Goal: Task Accomplishment & Management: Use online tool/utility

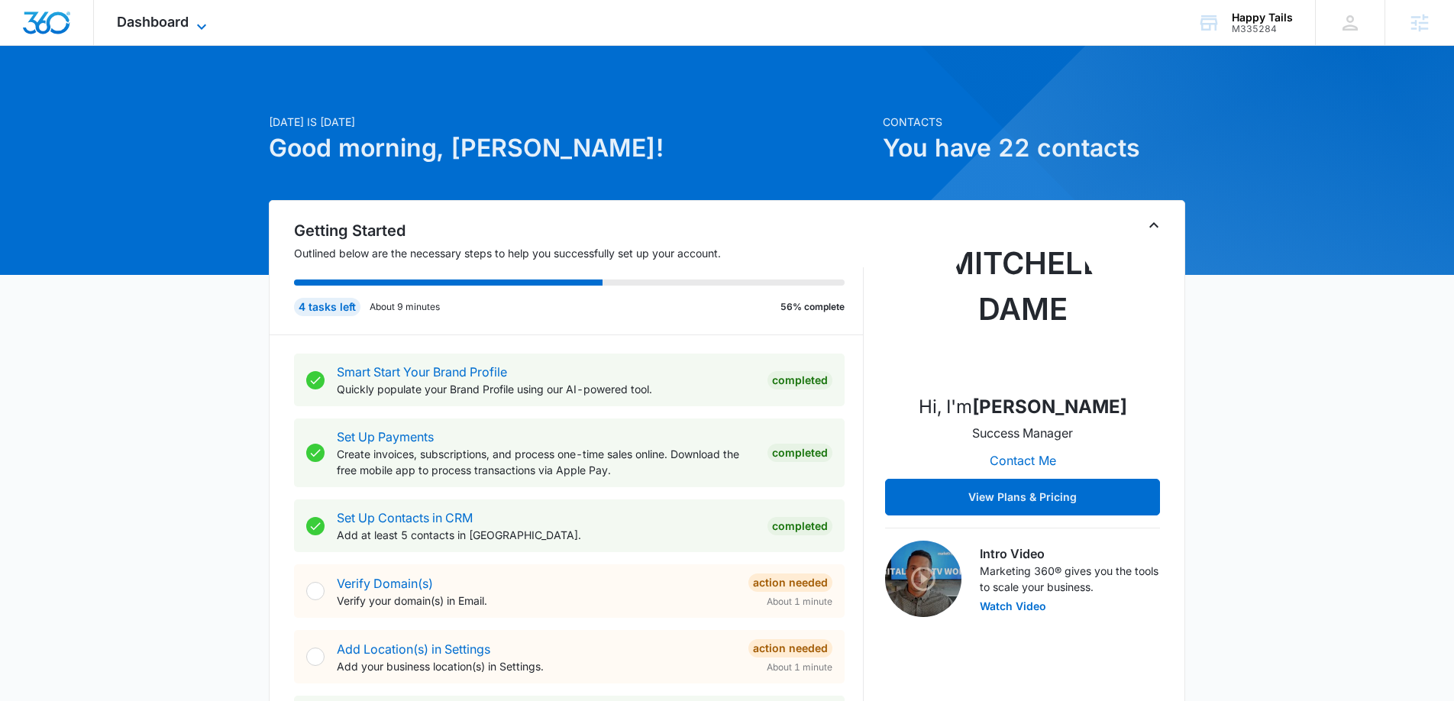
click at [202, 27] on icon at bounding box center [201, 26] width 9 height 5
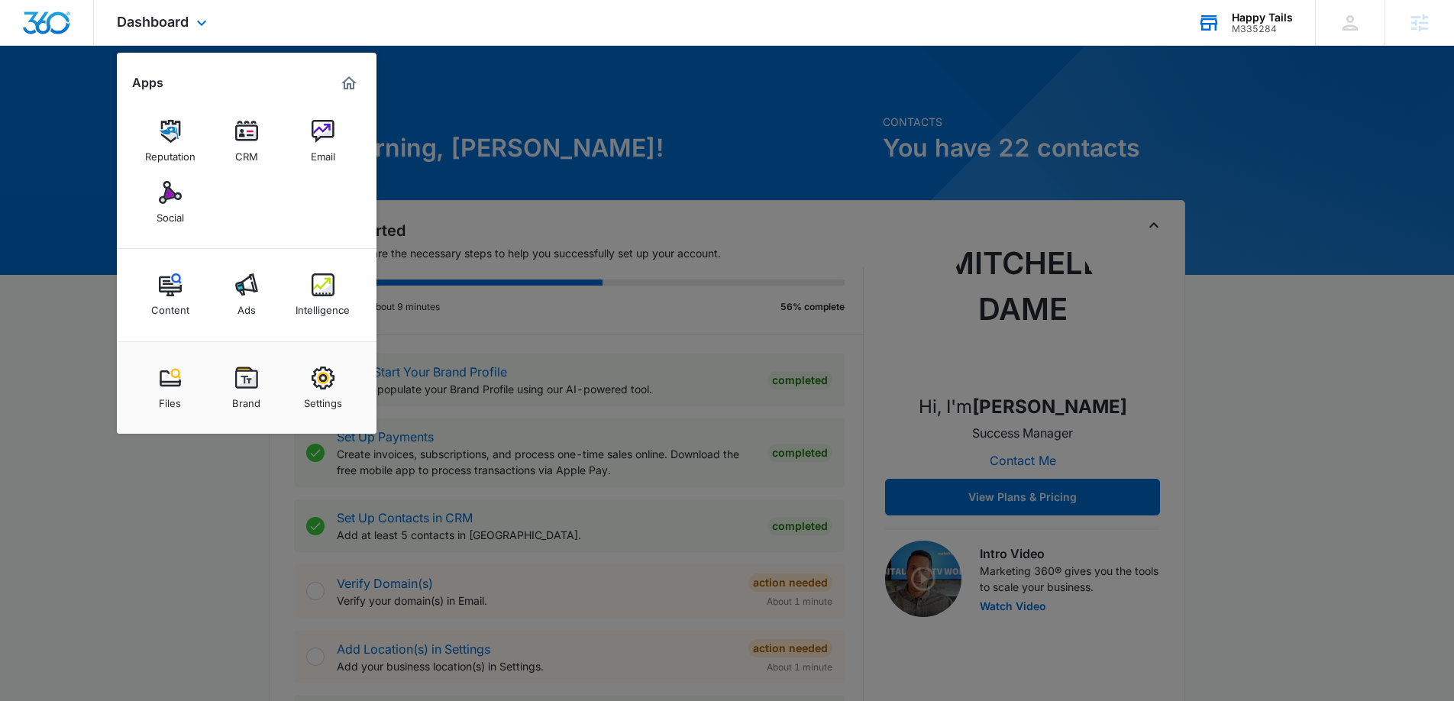
click at [1287, 21] on div "Happy Tails" at bounding box center [1262, 17] width 61 height 12
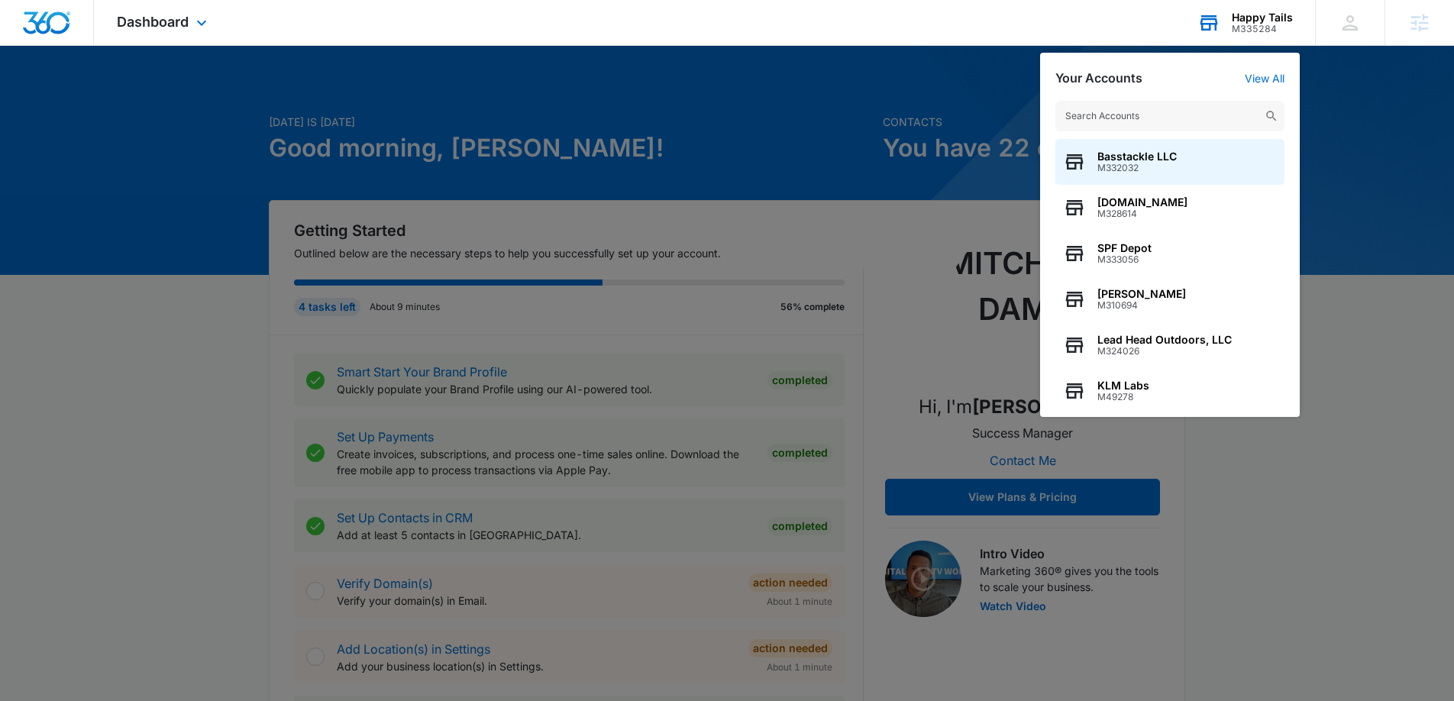
click at [1284, 69] on div "Your Accounts View All Basstackle LLC M332032 MovieDetective.net M328614 SPF De…" at bounding box center [1170, 235] width 260 height 364
click at [1270, 76] on link "View All" at bounding box center [1265, 78] width 40 height 13
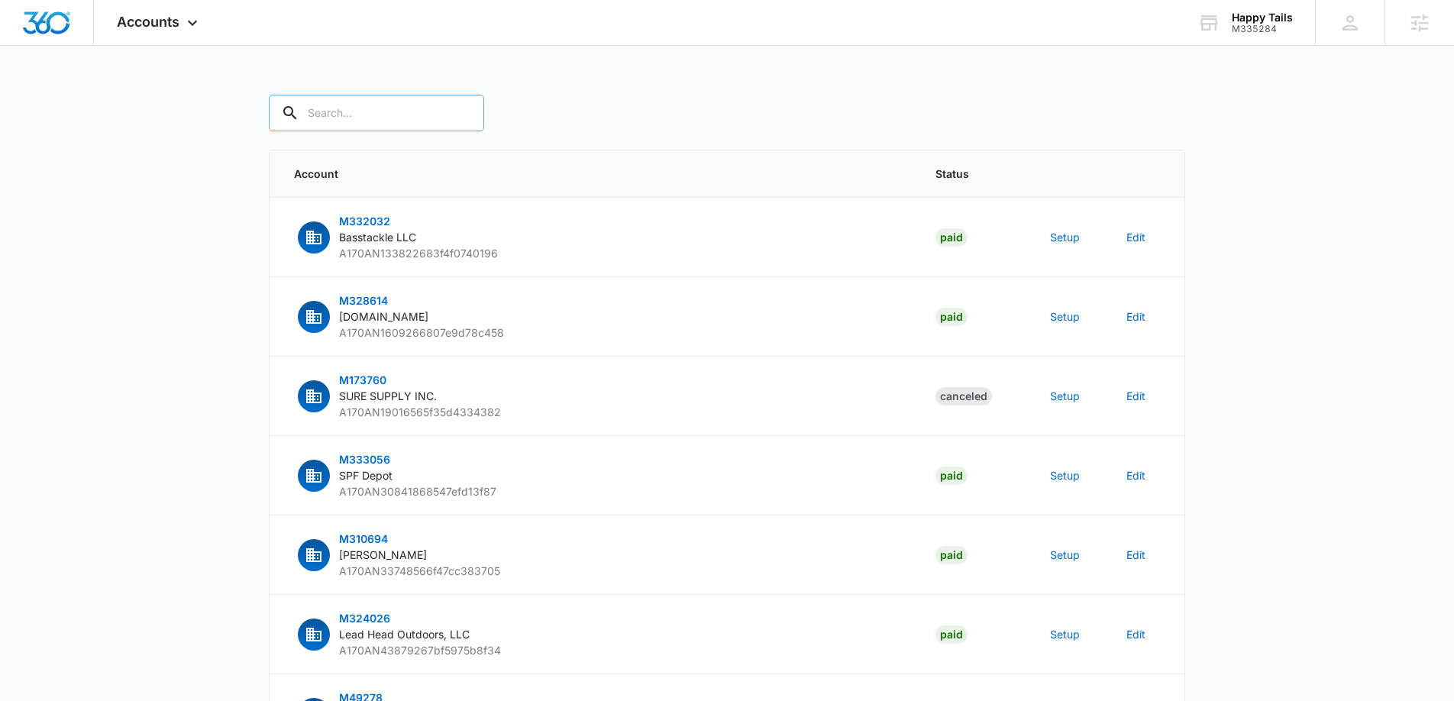
click at [328, 121] on input "text" at bounding box center [376, 113] width 215 height 37
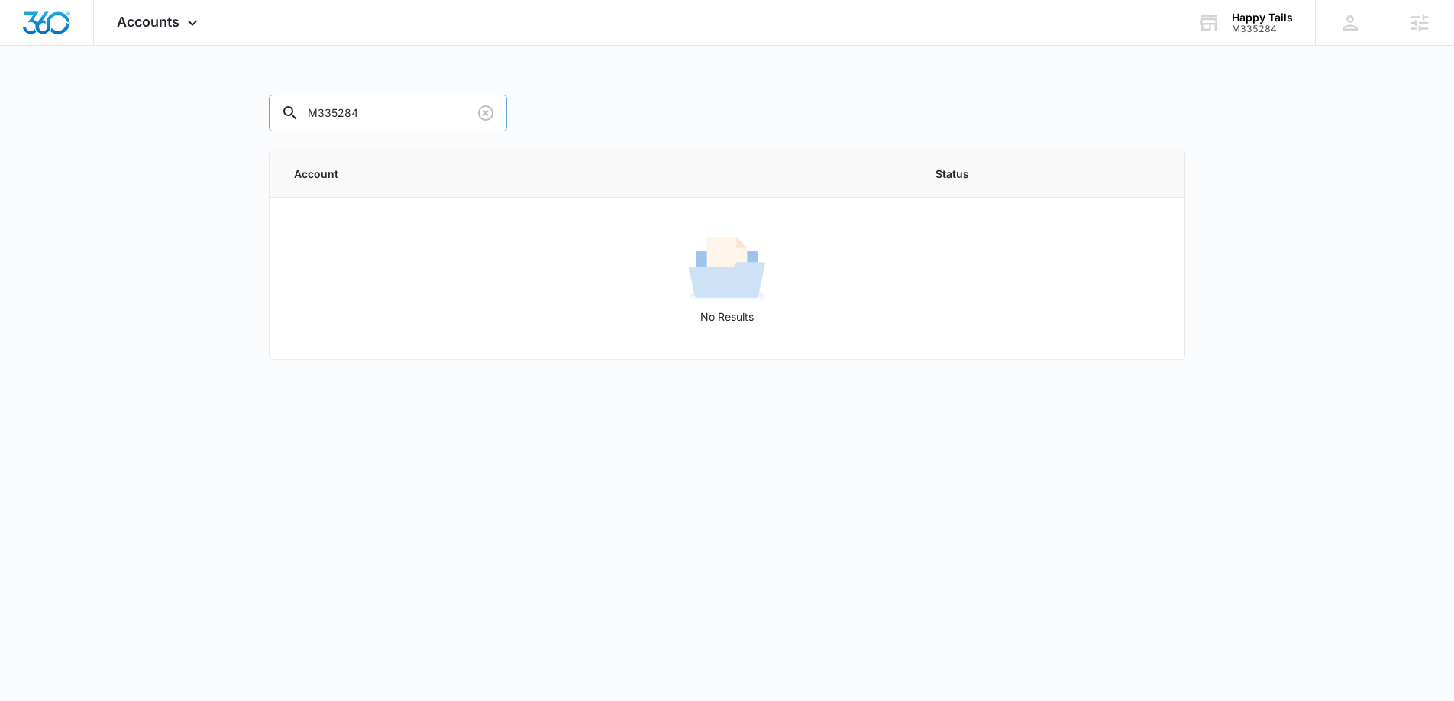
type input "M335284"
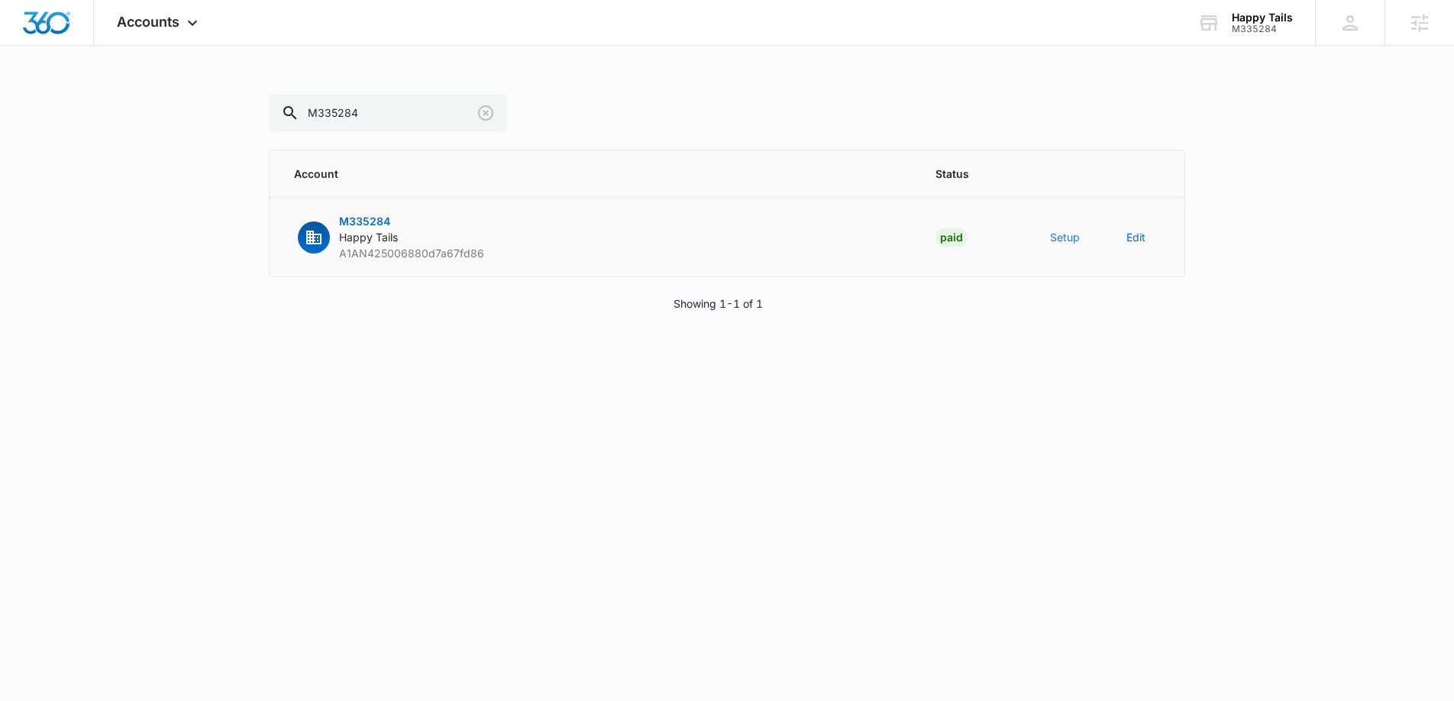
click at [1061, 234] on button "Setup" at bounding box center [1065, 237] width 30 height 16
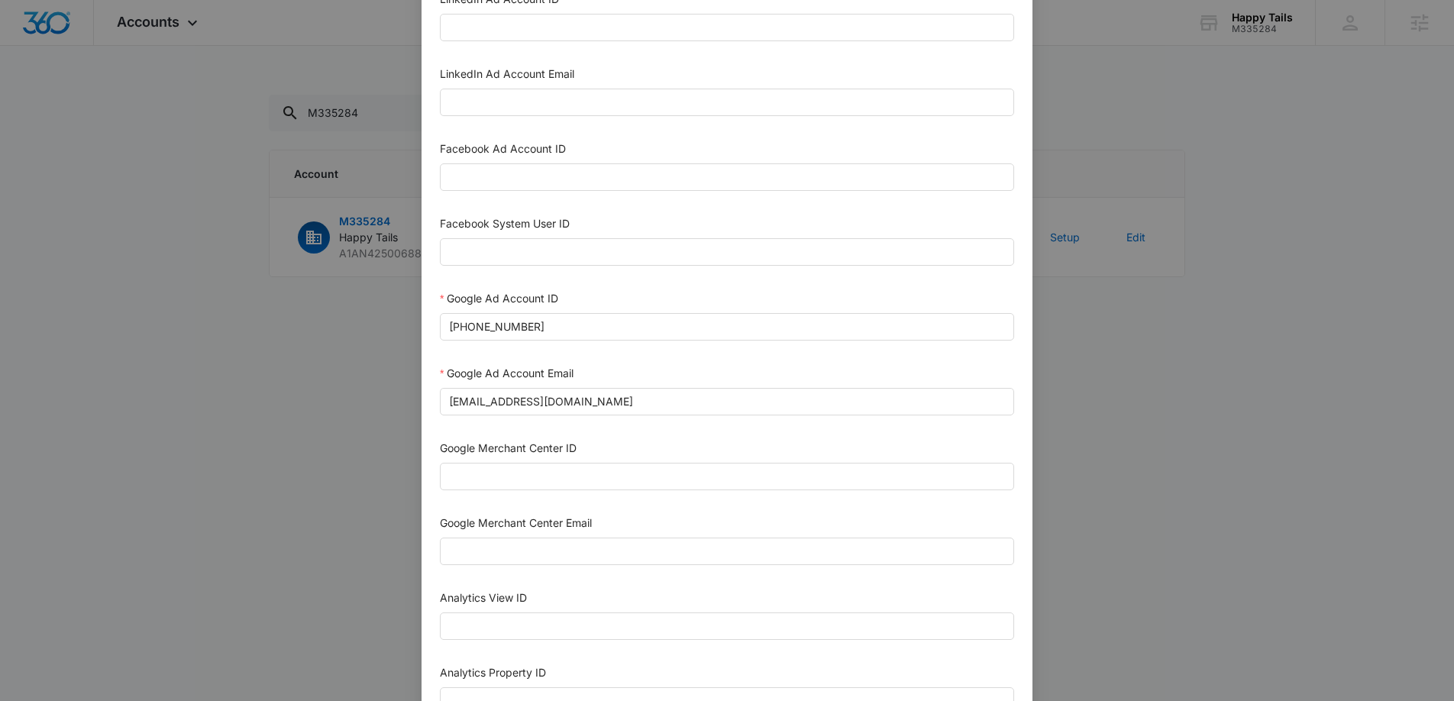
scroll to position [289, 0]
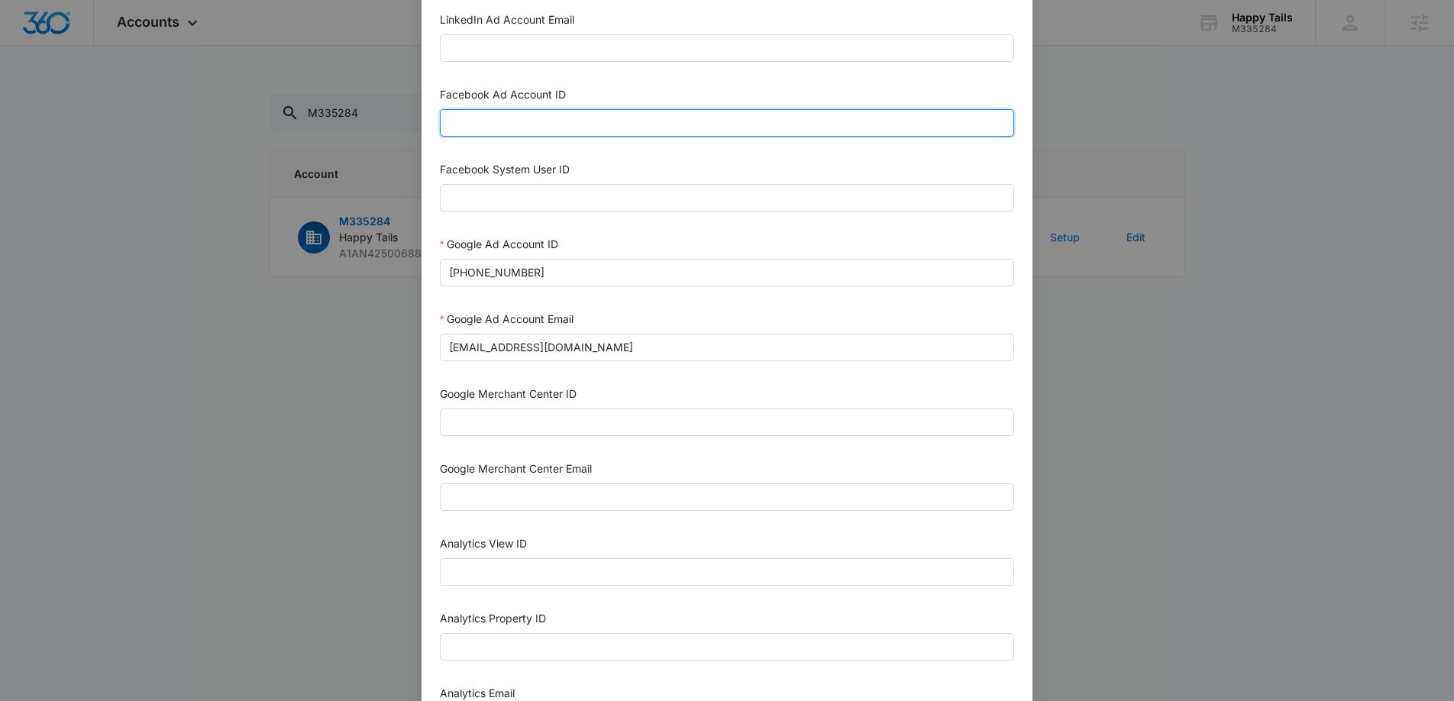
click at [523, 118] on input "Facebook Ad Account ID" at bounding box center [727, 122] width 574 height 27
paste input "2877043626017182"
type input "2877043626017182"
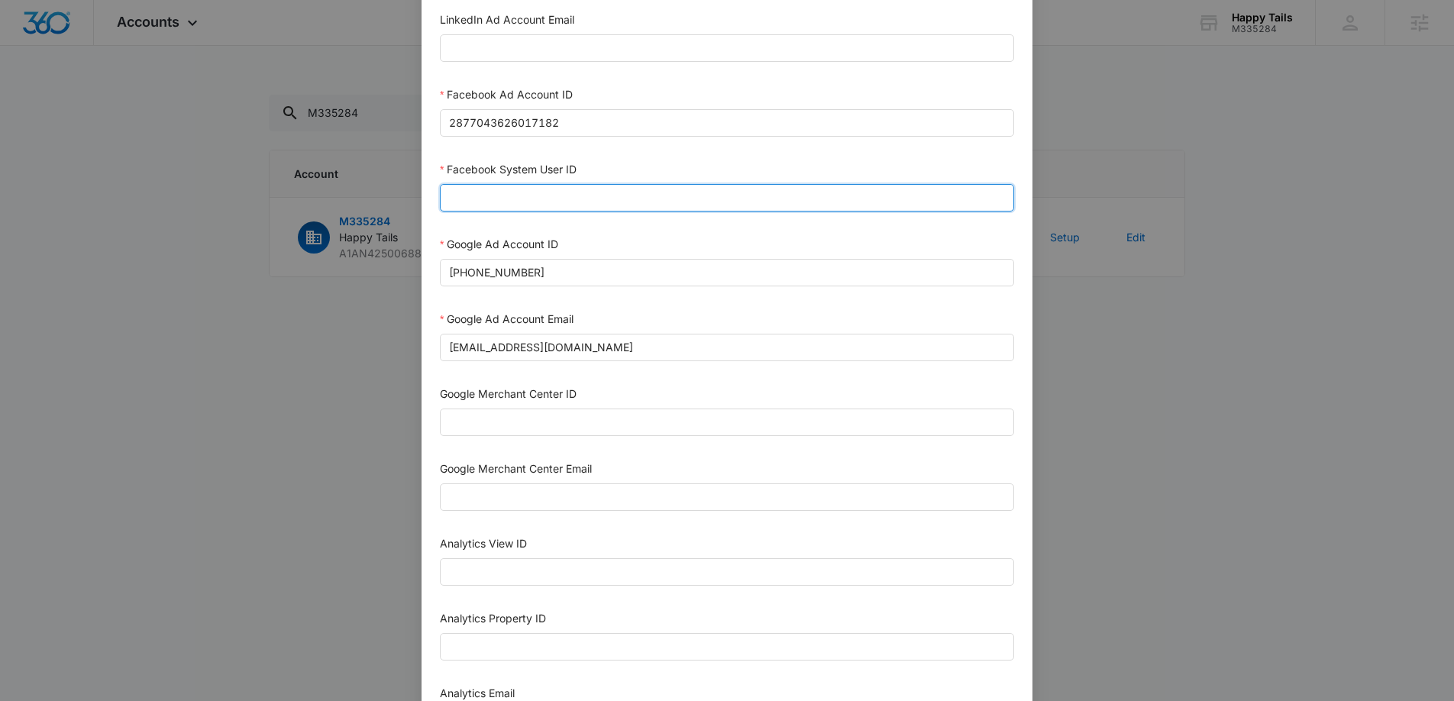
click at [475, 202] on input "Facebook System User ID" at bounding box center [727, 197] width 574 height 27
paste input "1023954259108897"
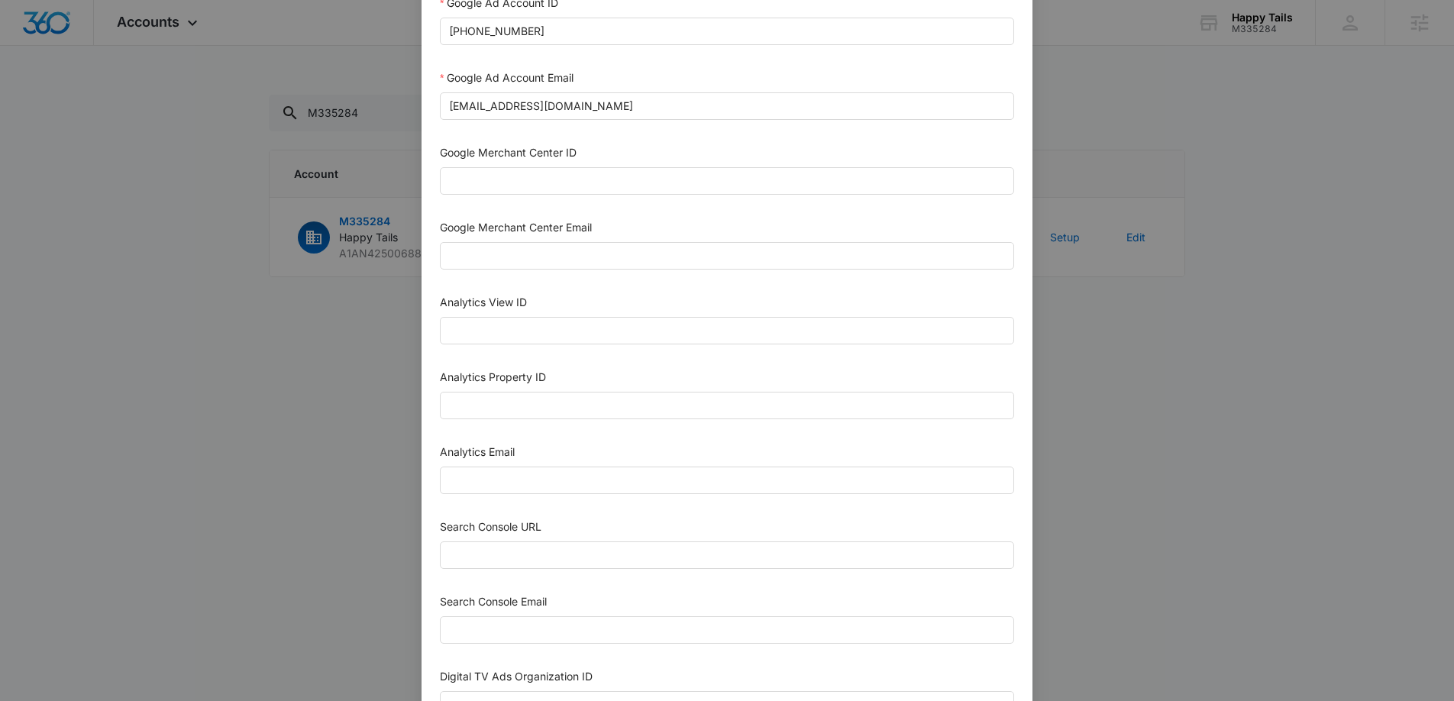
scroll to position [661, 0]
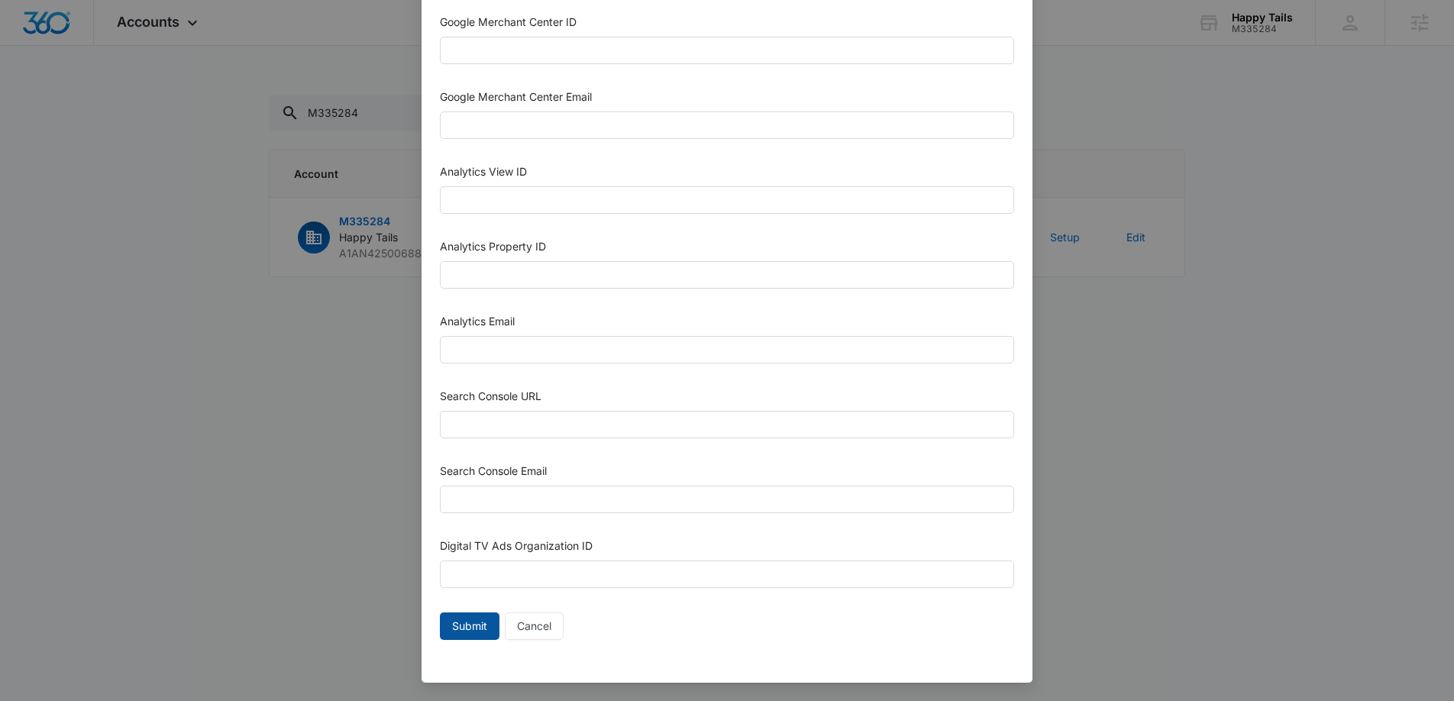
type input "1023954259108897"
click at [477, 629] on span "Submit" at bounding box center [469, 626] width 35 height 17
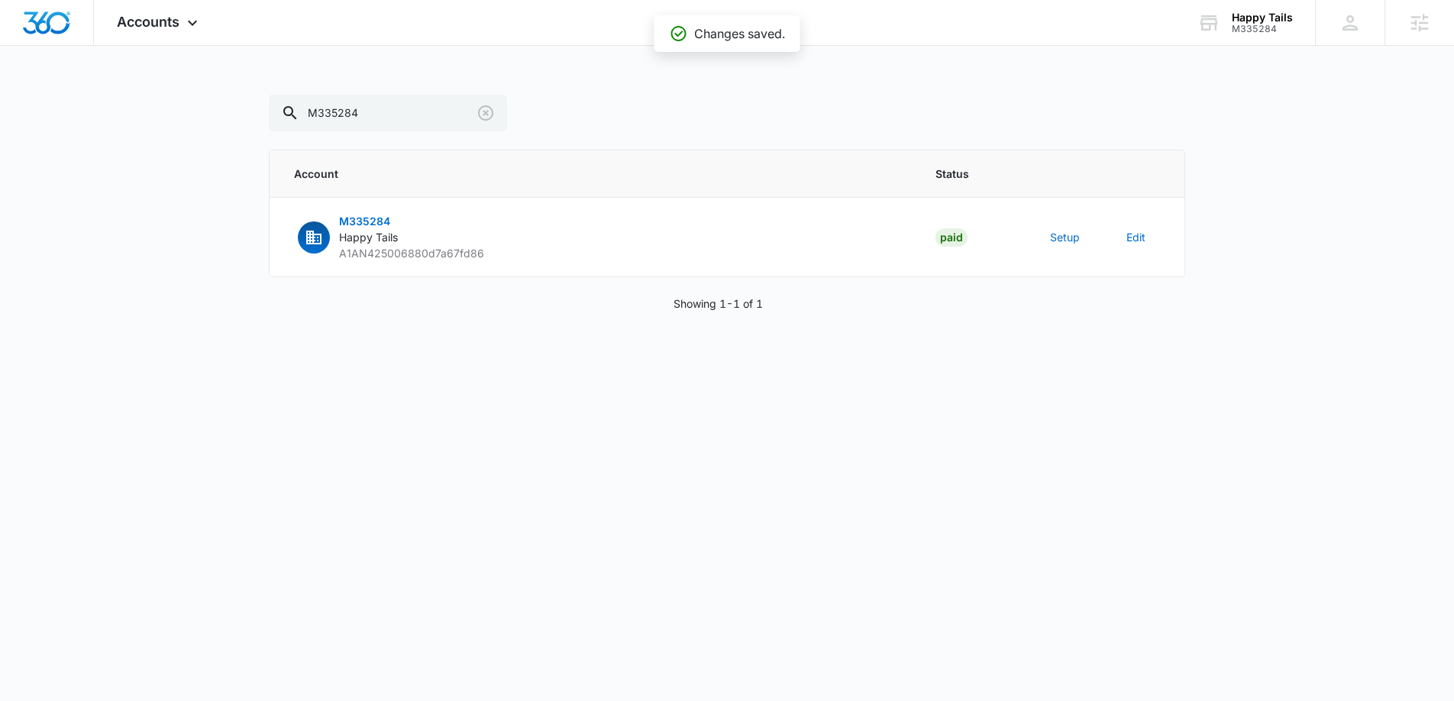
scroll to position [645, 0]
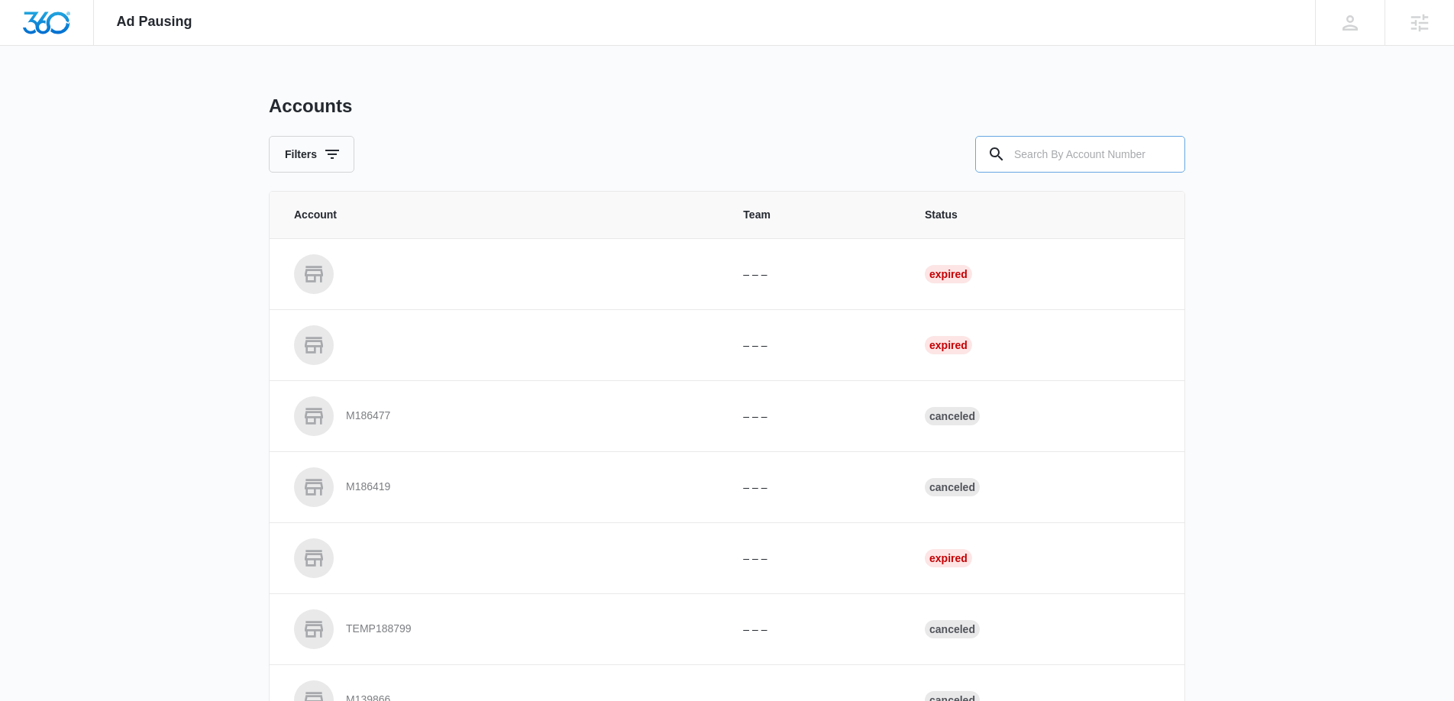
click at [1039, 154] on input "text" at bounding box center [1080, 154] width 210 height 37
type input "M335284"
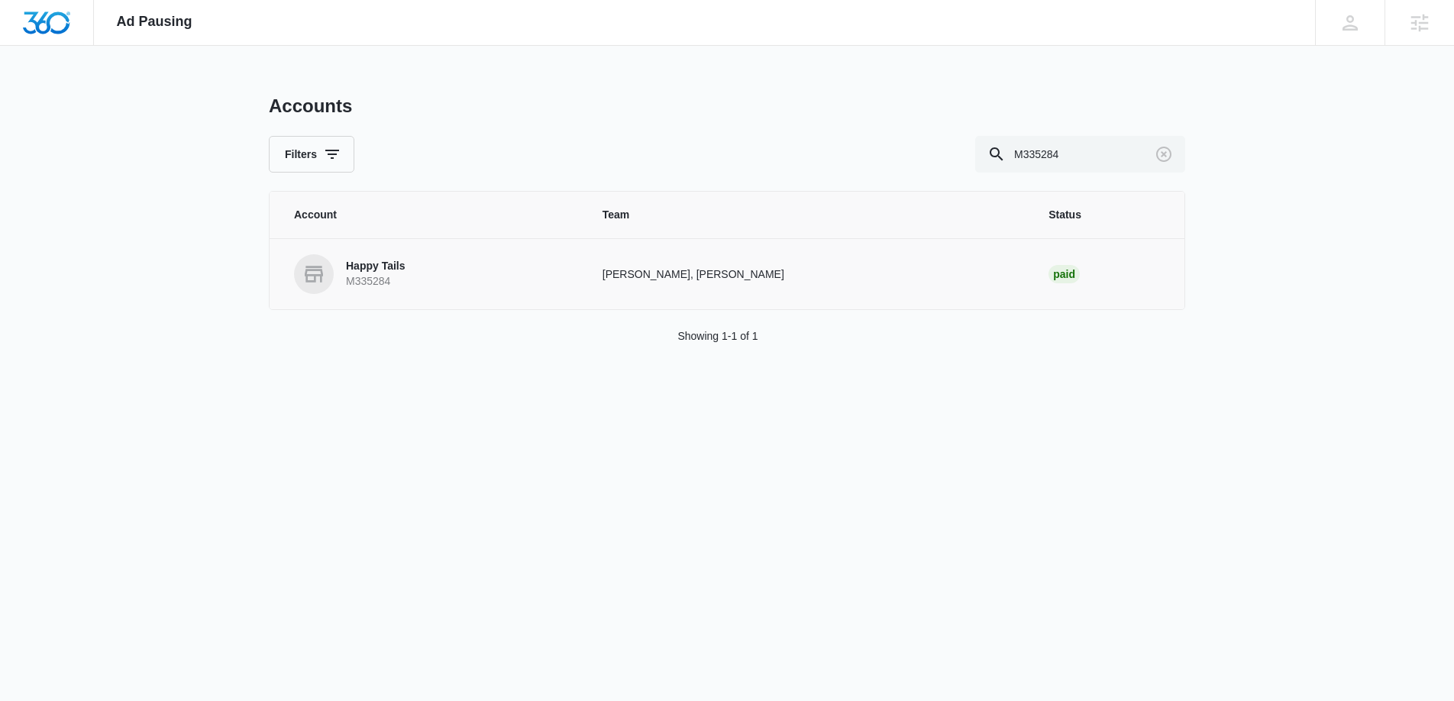
click at [328, 267] on span at bounding box center [314, 274] width 40 height 40
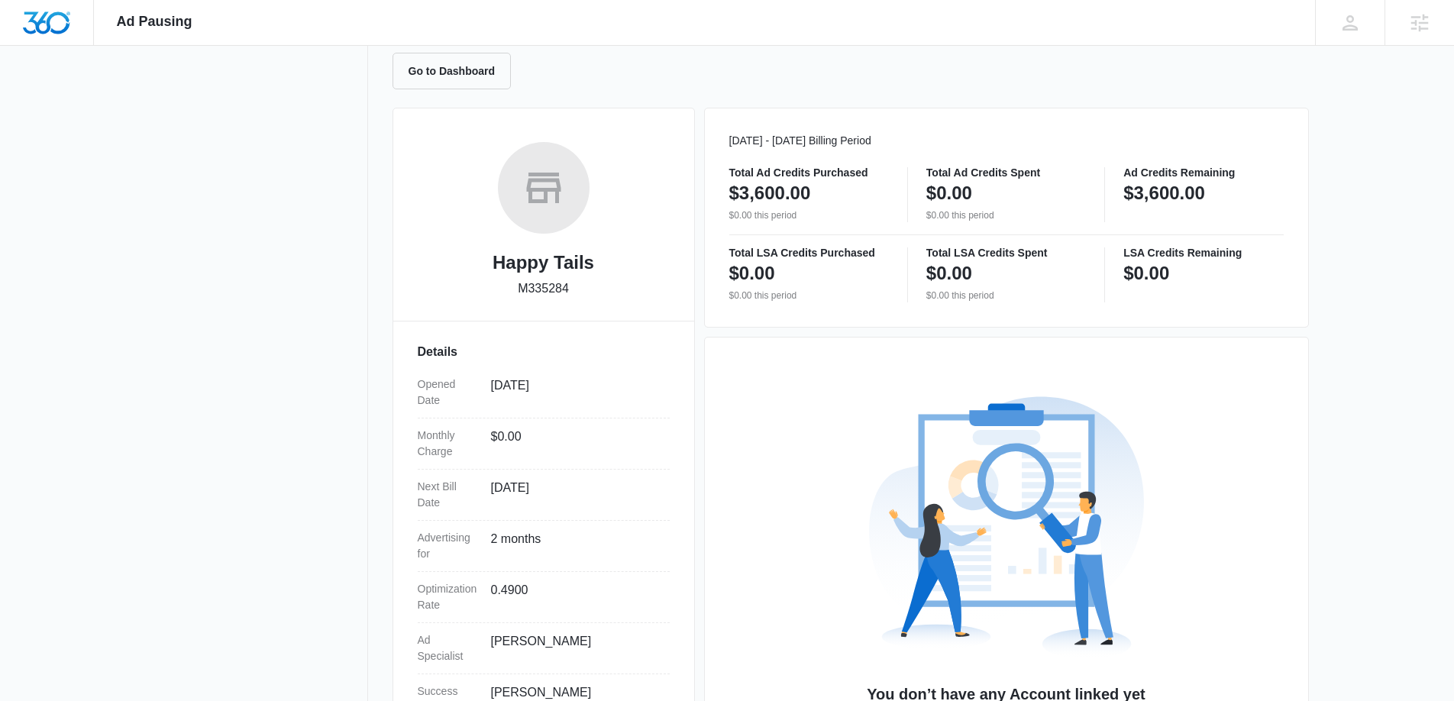
scroll to position [272, 0]
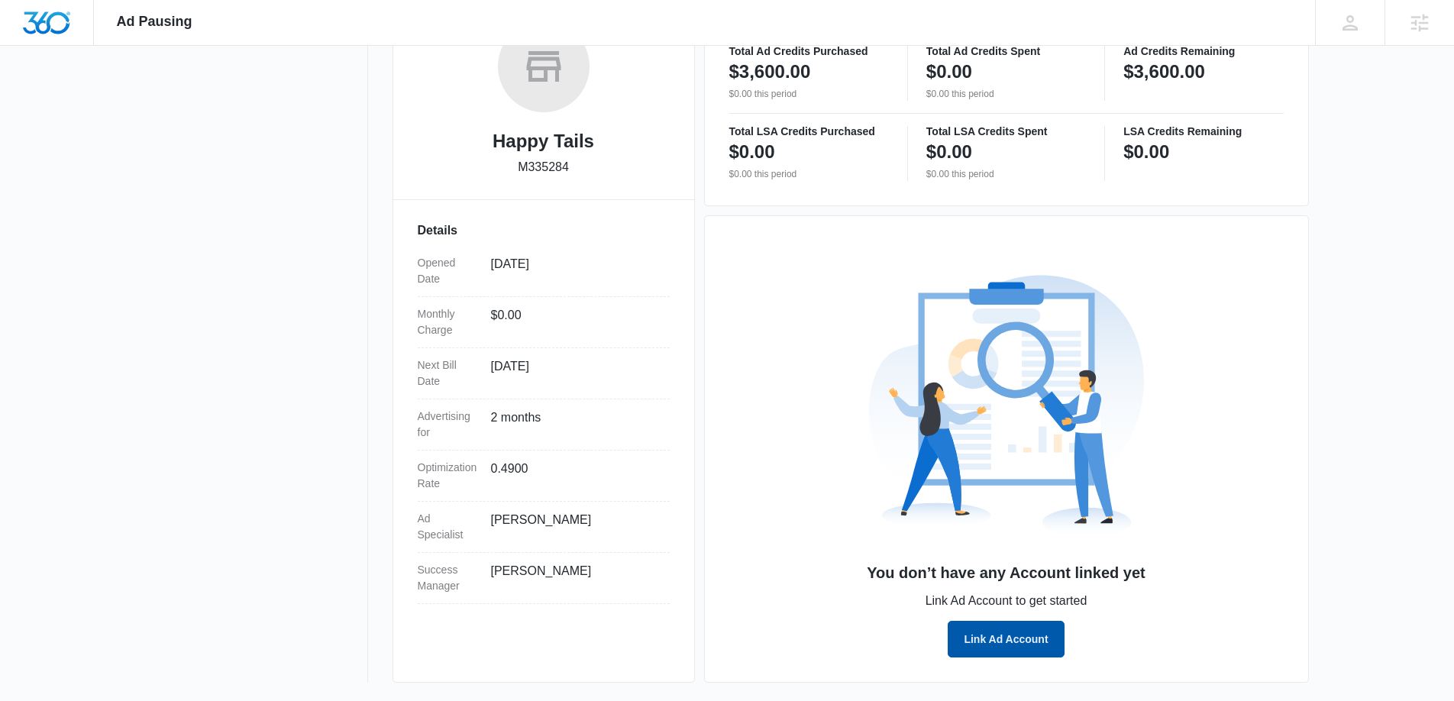
click at [988, 635] on button "Link Ad Account" at bounding box center [1006, 639] width 116 height 37
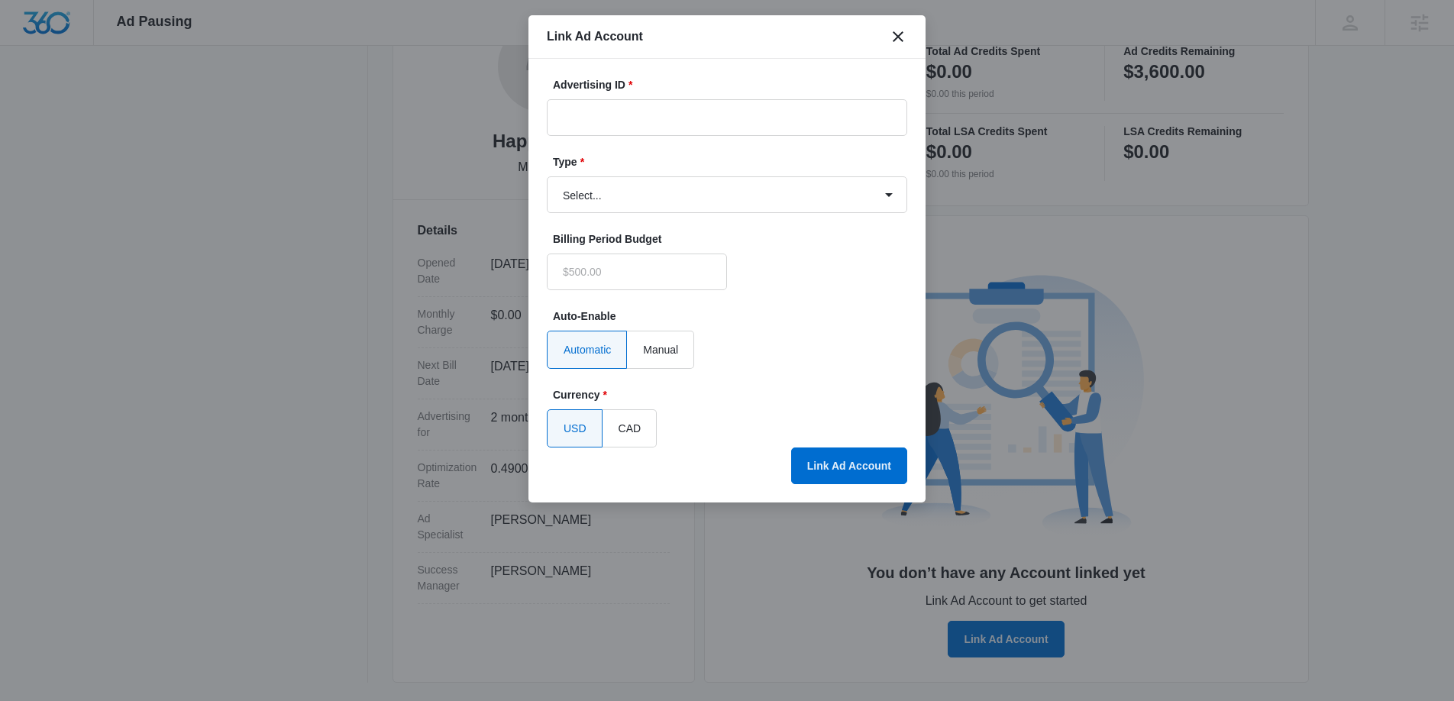
type input "$0.00"
click at [580, 121] on input "Advertising ID *" at bounding box center [727, 117] width 361 height 37
paste input "1023954259108897"
click at [630, 128] on input "1023954259108897" at bounding box center [727, 117] width 361 height 37
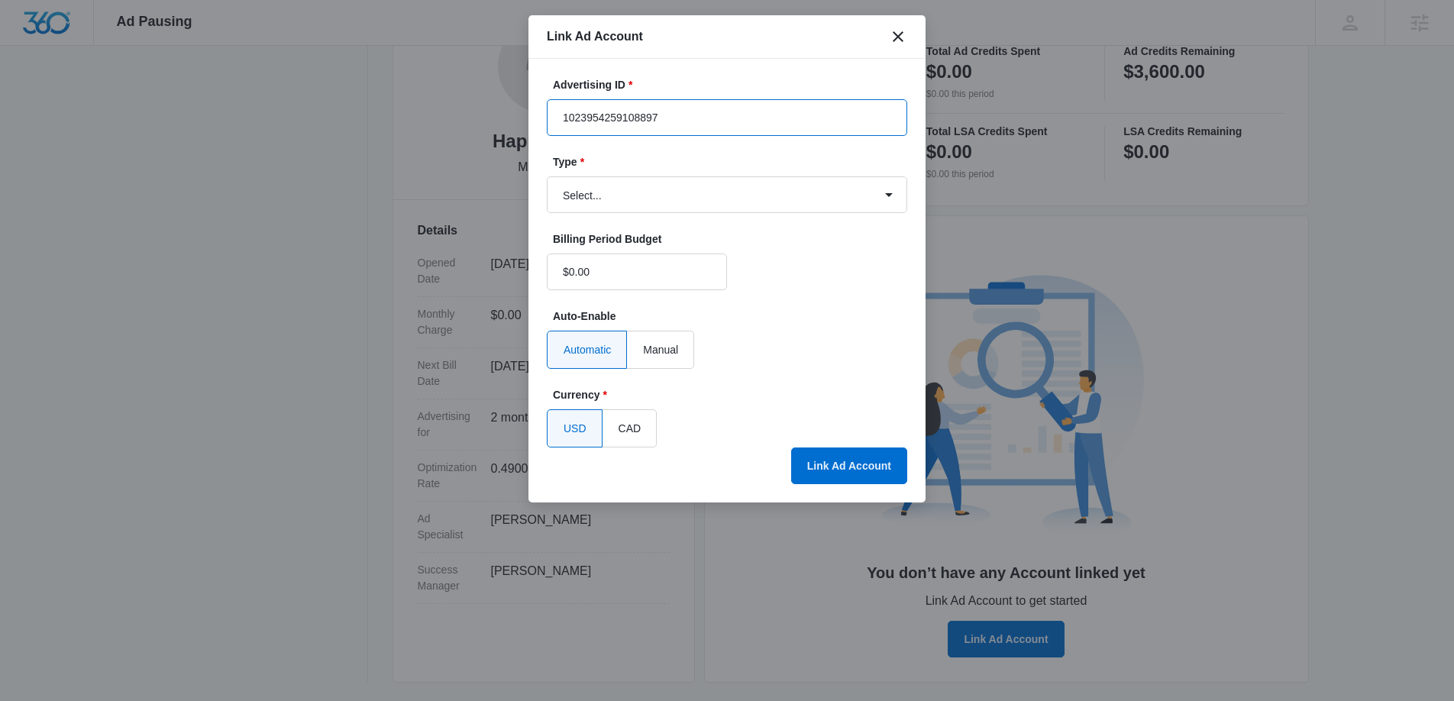
click at [630, 128] on input "1023954259108897" at bounding box center [727, 117] width 361 height 37
paste input "2877043626017182"
type input "2877043626017182"
click at [678, 203] on select "Select... Bing Ads Facebook Ads Google Ads" at bounding box center [727, 194] width 361 height 37
click at [547, 176] on select "Select... Bing Ads Facebook Ads Google Ads" at bounding box center [727, 194] width 361 height 37
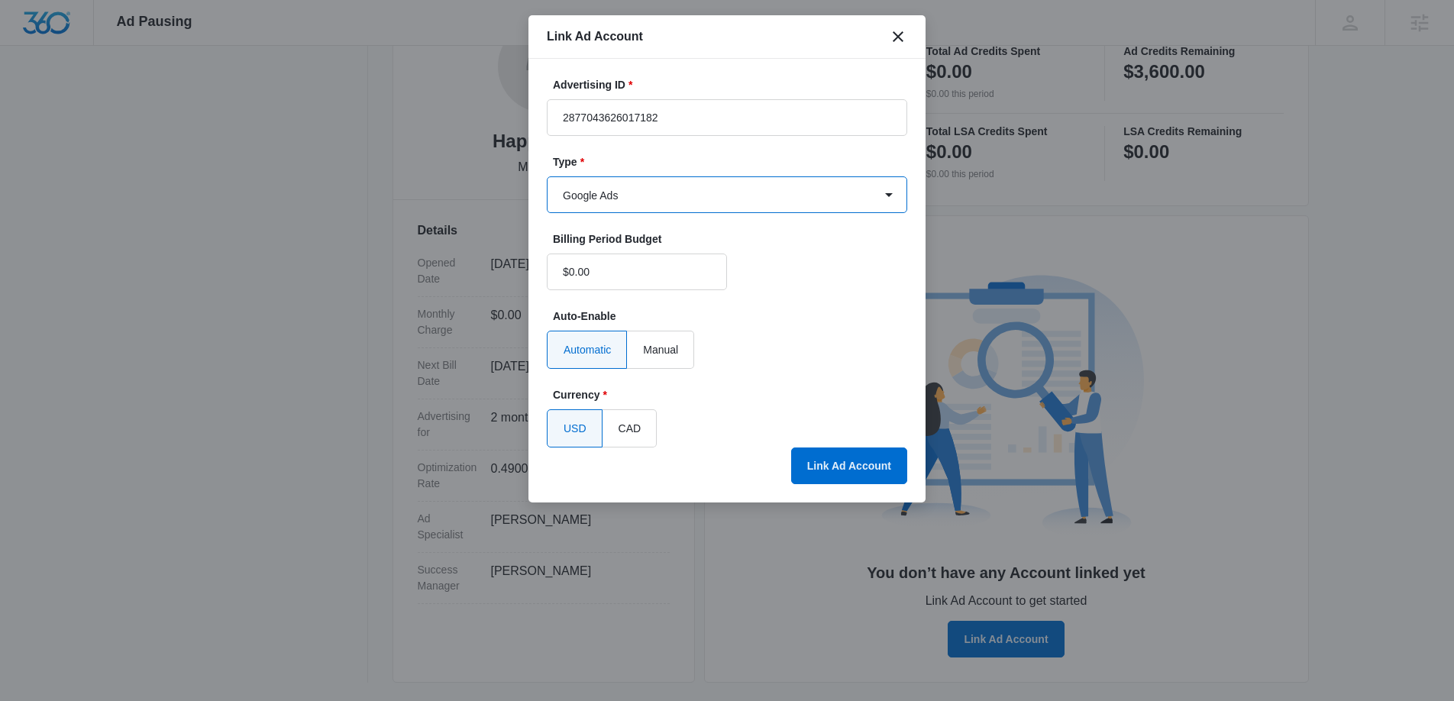
click at [646, 199] on select "Select... Bing Ads Facebook Ads Google Ads" at bounding box center [727, 194] width 361 height 37
select select "facebook"
click at [547, 176] on select "Select... Bing Ads Facebook Ads Google Ads" at bounding box center [727, 194] width 361 height 37
click at [868, 472] on button "Link Ad Account" at bounding box center [849, 466] width 116 height 37
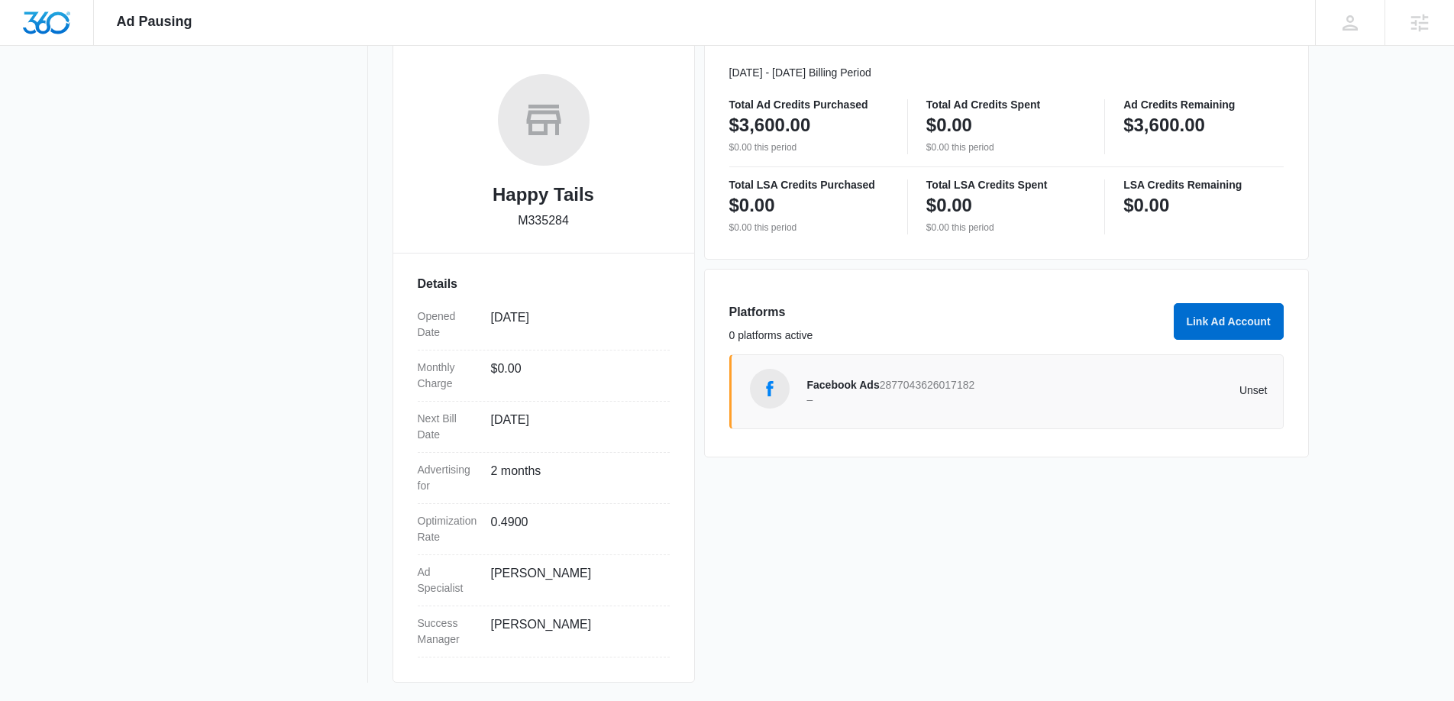
scroll to position [0, 0]
